Goal: Information Seeking & Learning: Learn about a topic

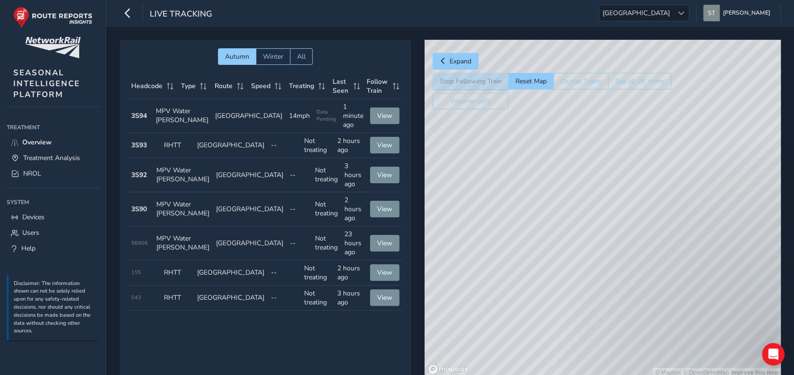
drag, startPoint x: 552, startPoint y: 261, endPoint x: 472, endPoint y: 145, distance: 140.3
click at [472, 145] on div "© Mapbox © OpenStreetMap Improve this map" at bounding box center [602, 209] width 356 height 338
drag, startPoint x: 469, startPoint y: 205, endPoint x: 521, endPoint y: 257, distance: 73.4
click at [521, 257] on div "© Mapbox © OpenStreetMap Improve this map" at bounding box center [602, 209] width 356 height 338
drag, startPoint x: 495, startPoint y: 209, endPoint x: 422, endPoint y: 129, distance: 108.3
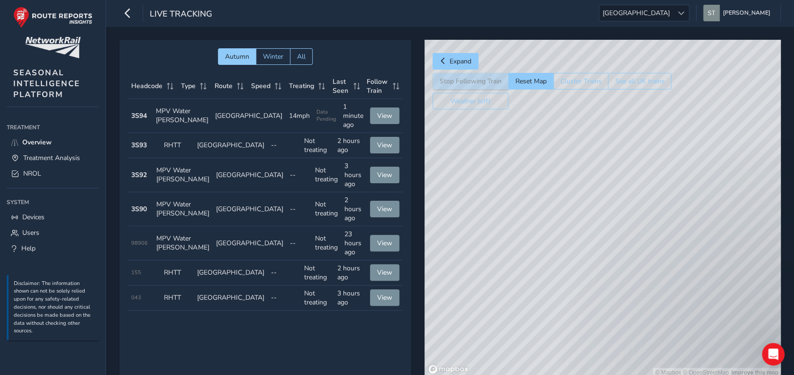
click at [422, 129] on div "Autumn Winter All Headcode Type Route Speed Treating Last Seen Follow Train Hea…" at bounding box center [449, 215] width 661 height 351
drag, startPoint x: 487, startPoint y: 227, endPoint x: 476, endPoint y: 178, distance: 50.8
click at [476, 178] on div "© Mapbox © OpenStreetMap Improve this map" at bounding box center [602, 209] width 356 height 338
click at [631, 81] on button "See all UK trains" at bounding box center [639, 81] width 63 height 17
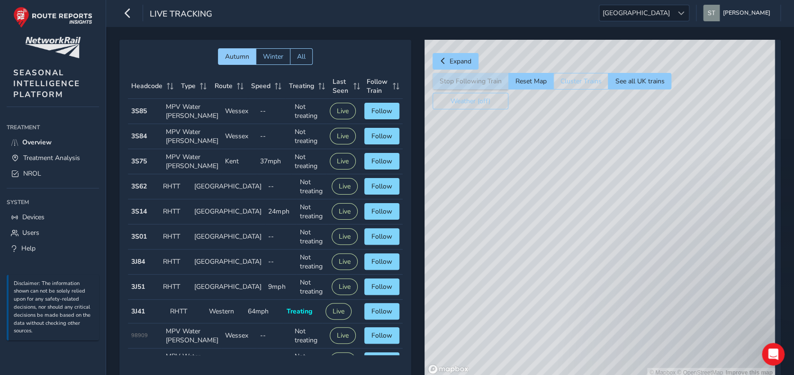
drag, startPoint x: 581, startPoint y: 209, endPoint x: 478, endPoint y: 160, distance: 113.8
click at [478, 160] on div "© Mapbox © OpenStreetMap Improve this map" at bounding box center [599, 209] width 351 height 338
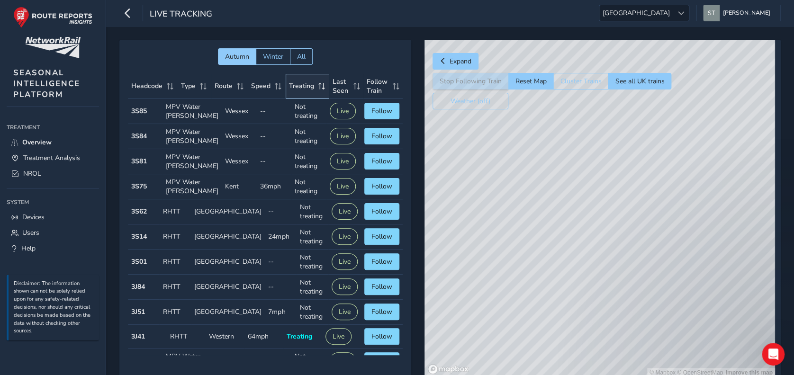
click at [309, 88] on span "Treating" at bounding box center [301, 85] width 25 height 9
click at [307, 89] on span "Treating" at bounding box center [301, 85] width 25 height 9
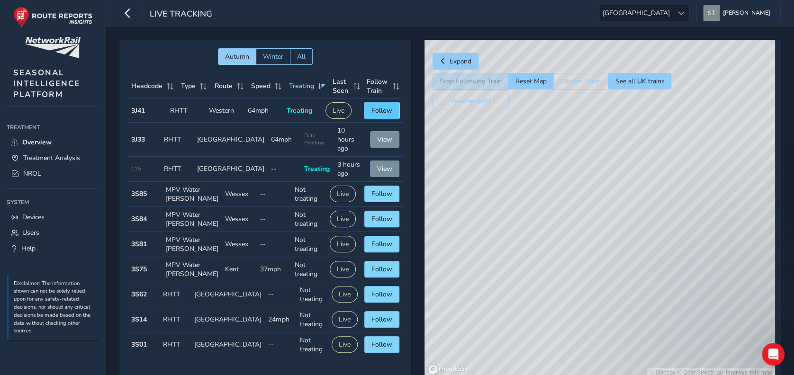
click at [374, 113] on span "Follow" at bounding box center [381, 110] width 21 height 9
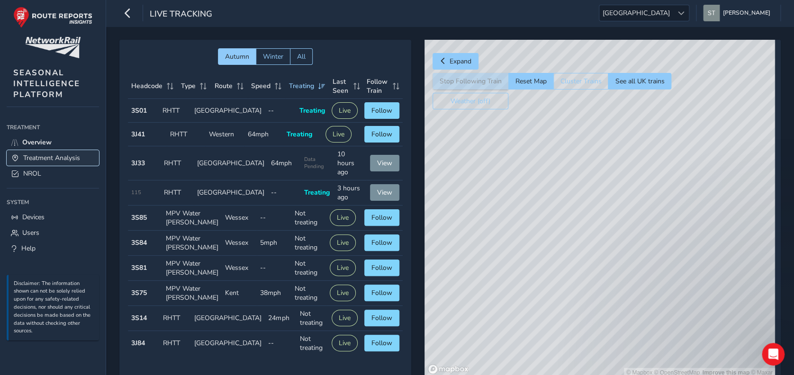
click at [44, 162] on span "Treatment Analysis" at bounding box center [51, 157] width 57 height 9
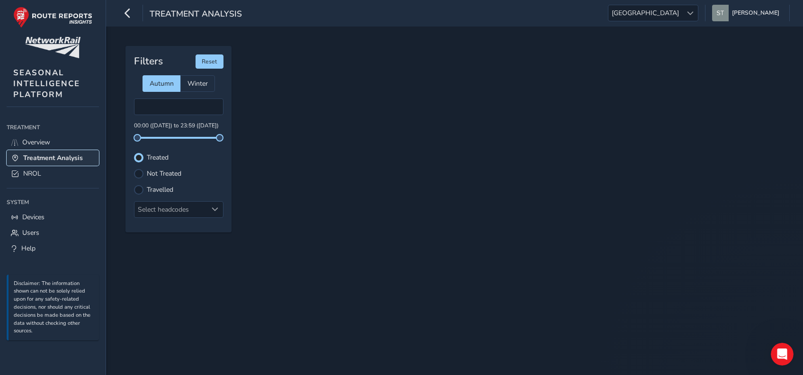
type input "[DATE] - [DATE]"
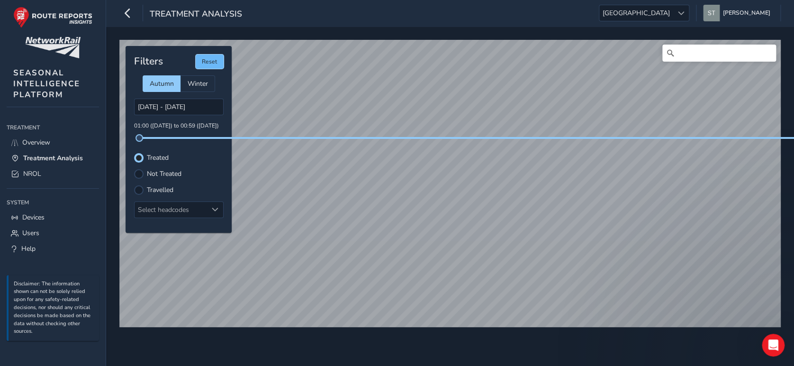
click at [203, 63] on button "Reset" at bounding box center [210, 61] width 28 height 14
click at [138, 137] on span at bounding box center [139, 138] width 8 height 8
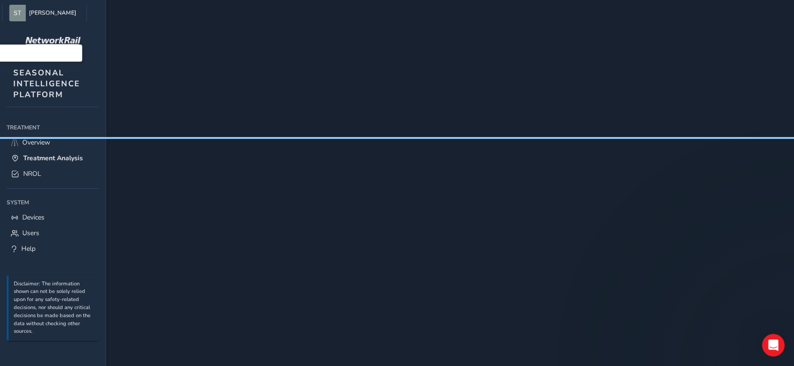
scroll to position [8, 694]
drag, startPoint x: 503, startPoint y: 361, endPoint x: 140, endPoint y: 345, distance: 363.2
drag, startPoint x: 270, startPoint y: 364, endPoint x: 99, endPoint y: 368, distance: 172.0
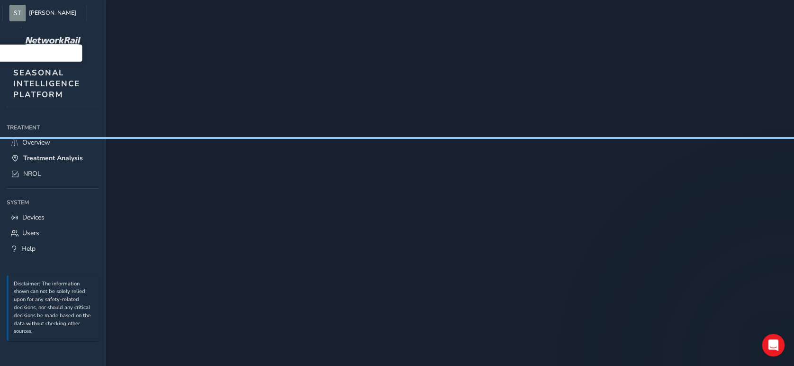
scroll to position [8, 0]
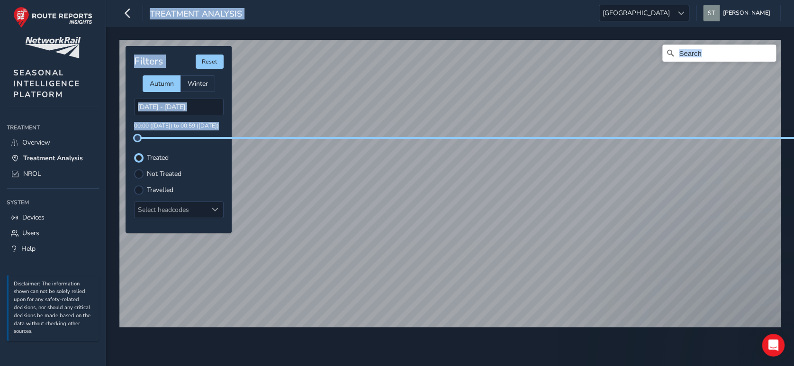
drag, startPoint x: 224, startPoint y: 132, endPoint x: 99, endPoint y: 131, distance: 125.5
click at [99, 131] on div "Treatment Analysis [GEOGRAPHIC_DATA] [GEOGRAPHIC_DATA] [PERSON_NAME] Colour Sch…" at bounding box center [397, 183] width 794 height 366
click at [205, 171] on div "Not Treated" at bounding box center [179, 173] width 90 height 9
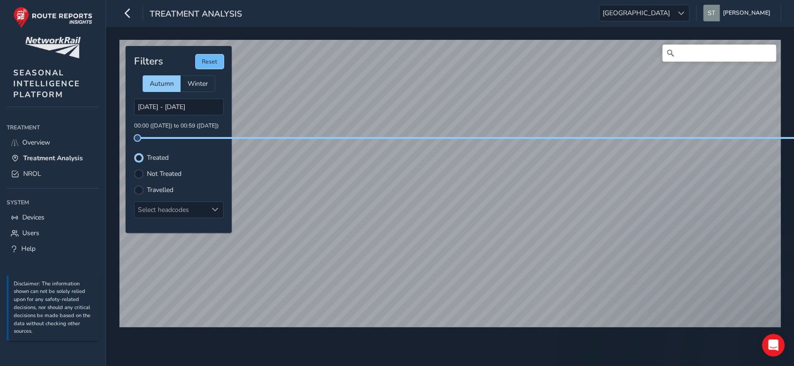
click at [208, 57] on button "Reset" at bounding box center [210, 61] width 28 height 14
click at [673, 5] on span "[GEOGRAPHIC_DATA]" at bounding box center [636, 13] width 74 height 16
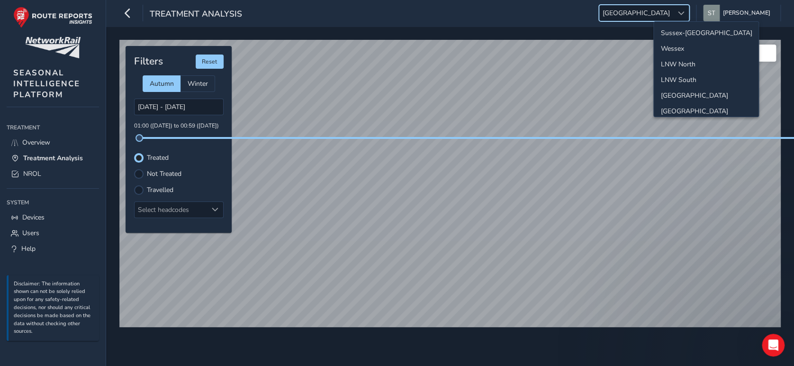
scroll to position [36, 0]
click at [687, 22] on li "LNW North" at bounding box center [706, 29] width 105 height 16
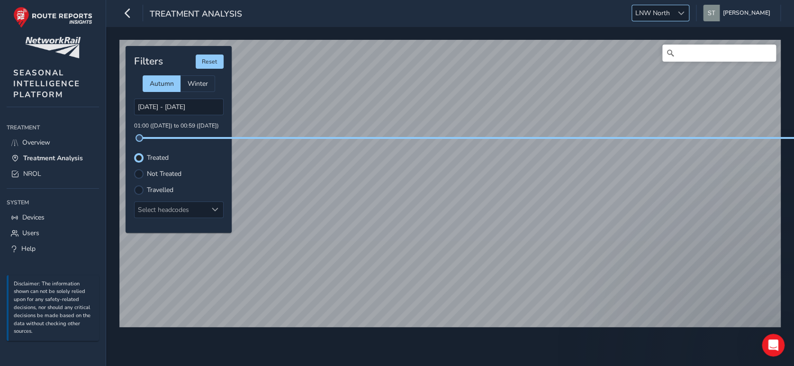
click at [689, 11] on div at bounding box center [681, 13] width 16 height 16
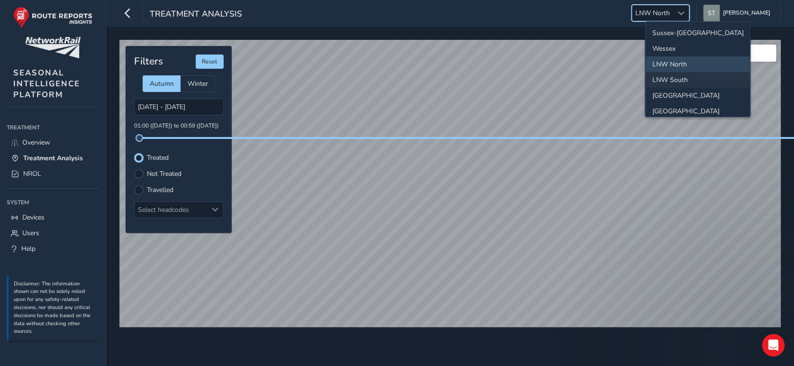
click at [686, 78] on li "LNW South" at bounding box center [697, 80] width 105 height 16
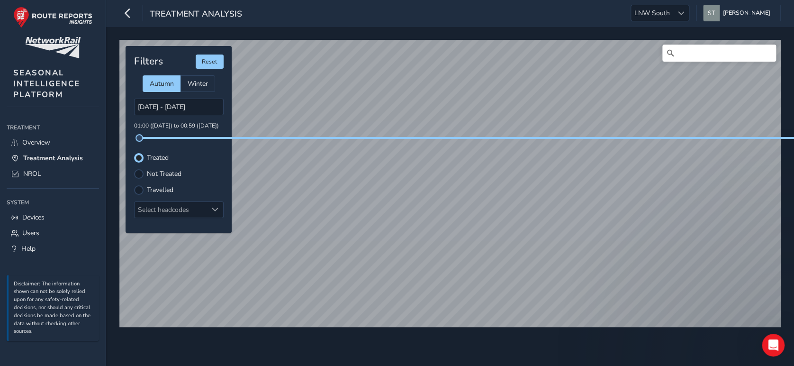
scroll to position [9, 0]
click at [685, 10] on span at bounding box center [681, 13] width 7 height 7
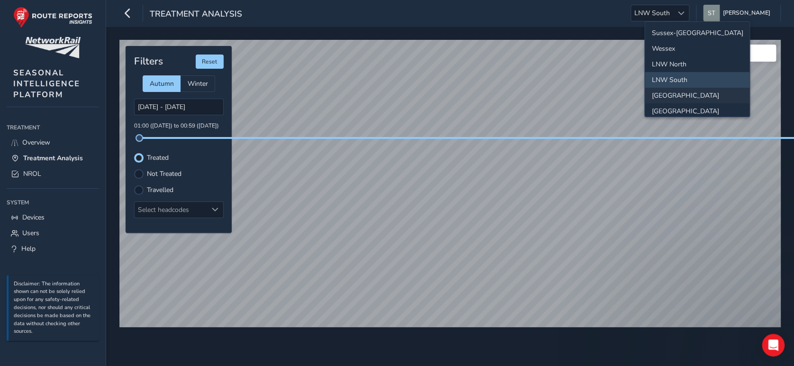
click at [682, 89] on li "[GEOGRAPHIC_DATA]" at bounding box center [697, 96] width 105 height 16
